Goal: Task Accomplishment & Management: Use online tool/utility

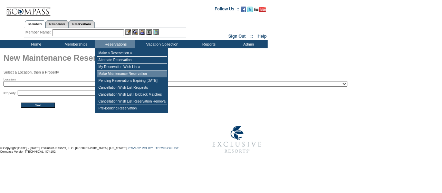
click at [114, 73] on td "Make Maintenance Reservation" at bounding box center [132, 73] width 70 height 7
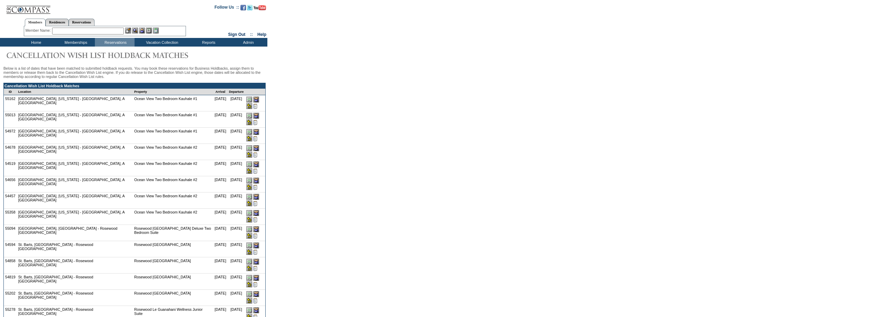
click at [252, 103] on input "image" at bounding box center [249, 106] width 6 height 6
